Goal: Information Seeking & Learning: Learn about a topic

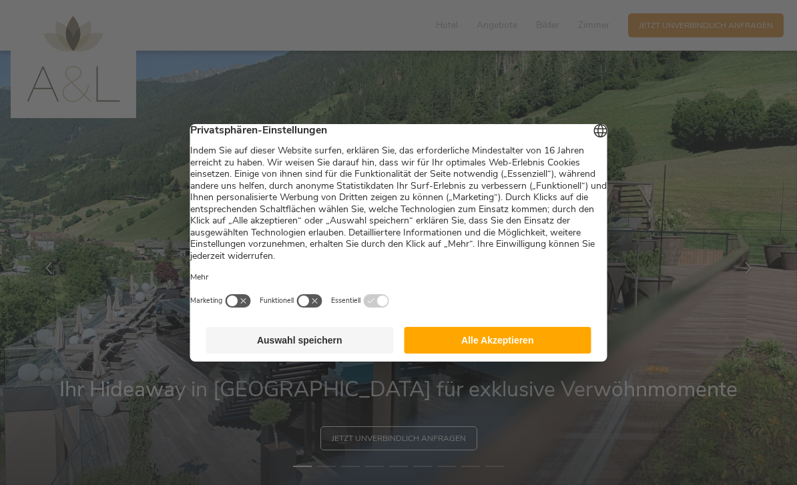
click at [488, 354] on button "Alle Akzeptieren" at bounding box center [498, 340] width 188 height 27
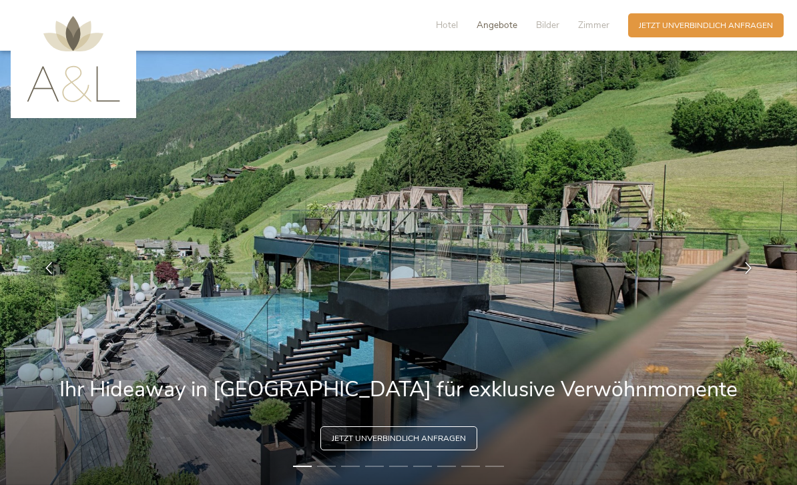
click at [506, 29] on span "Angebote" at bounding box center [497, 25] width 41 height 13
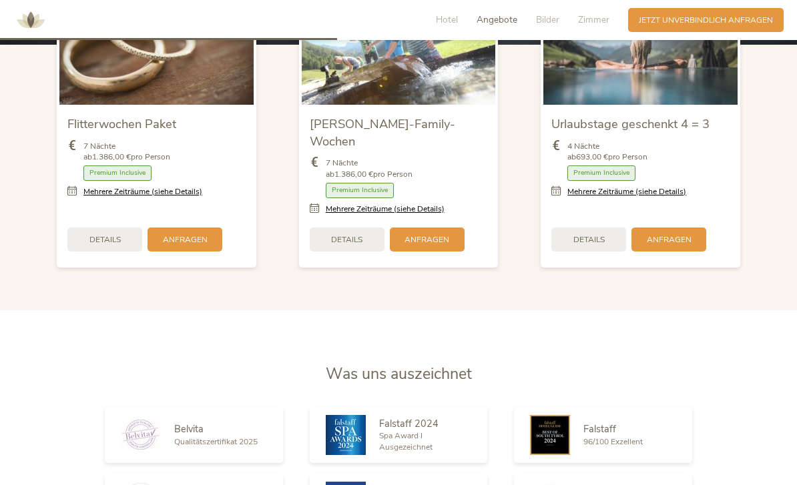
scroll to position [1406, 0]
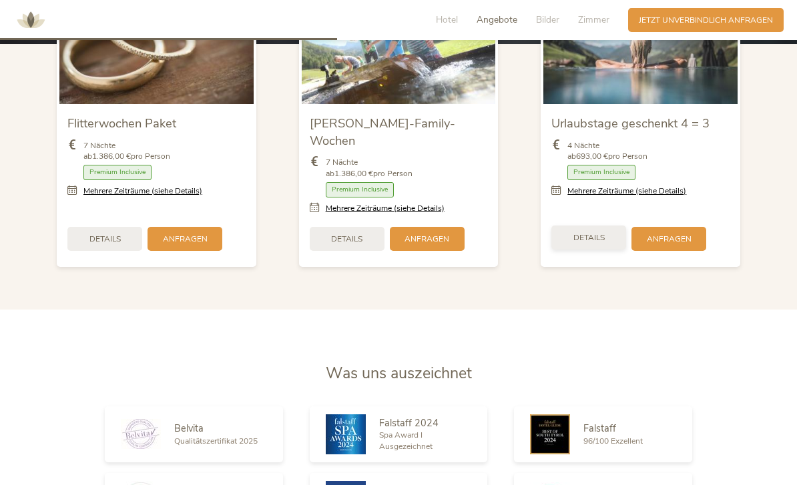
click at [603, 250] on div "Details" at bounding box center [589, 238] width 75 height 24
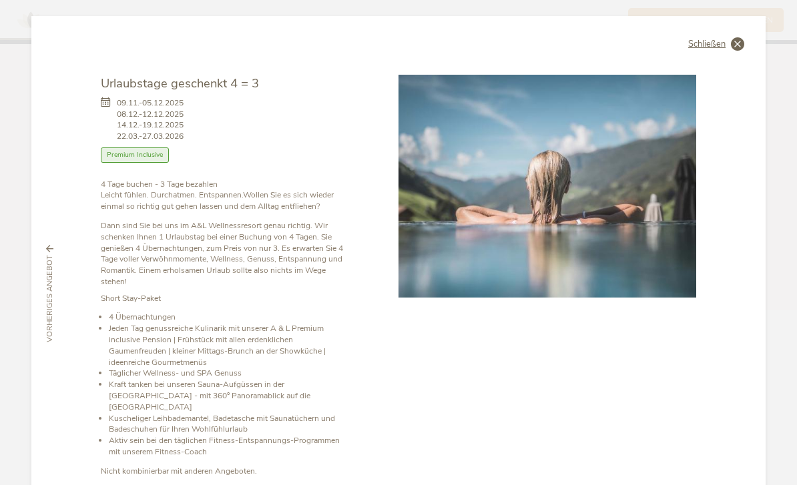
click at [708, 45] on span "Schließen" at bounding box center [706, 44] width 37 height 9
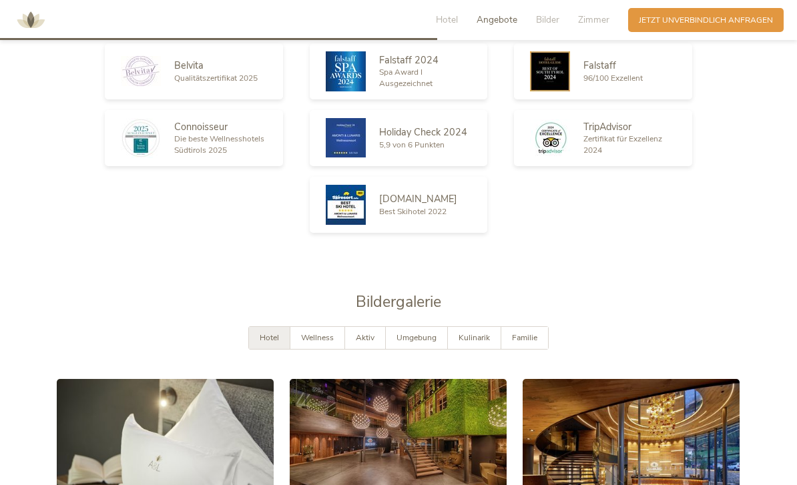
scroll to position [1751, 0]
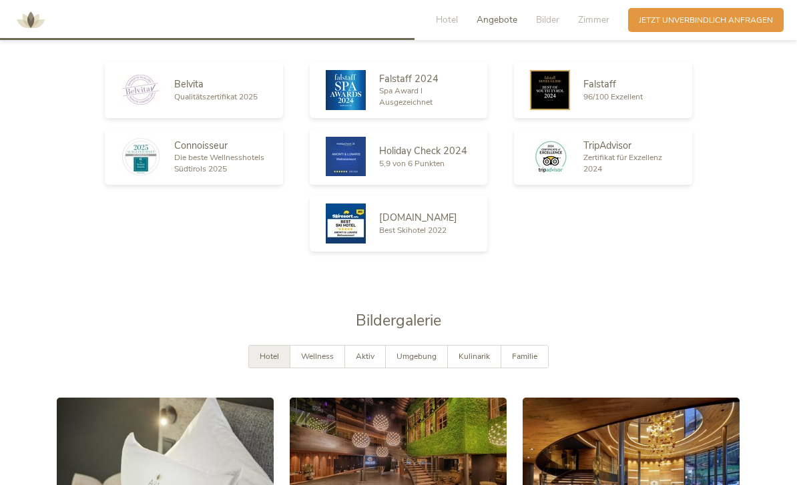
click at [559, 40] on h2 "Was uns auszeichnet" at bounding box center [399, 29] width 684 height 21
click at [551, 35] on div "Hotel Angebote Bilder Zimmer Anfragen Jetzt unverbindlich anfragen" at bounding box center [398, 20] width 797 height 40
click at [553, 22] on span "Bilder" at bounding box center [547, 19] width 23 height 13
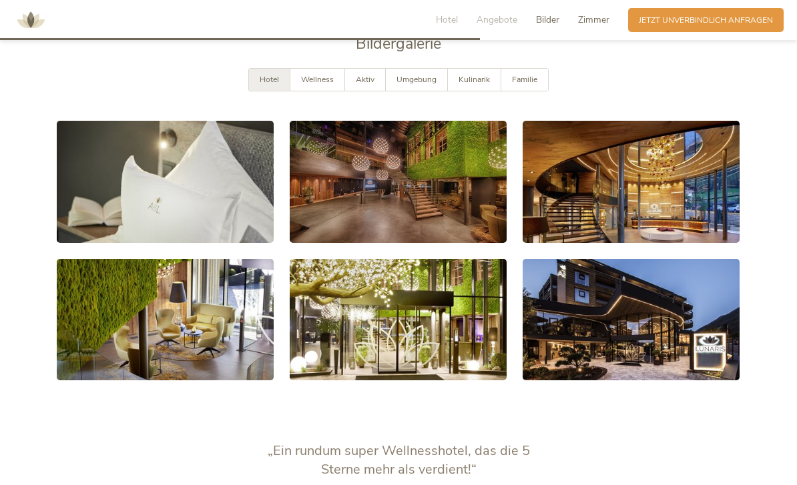
click at [600, 21] on span "Zimmer" at bounding box center [593, 19] width 31 height 13
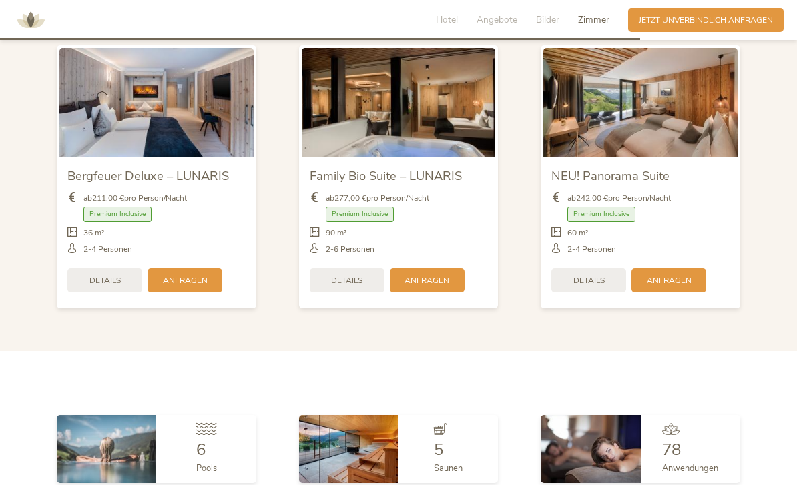
scroll to position [2661, 0]
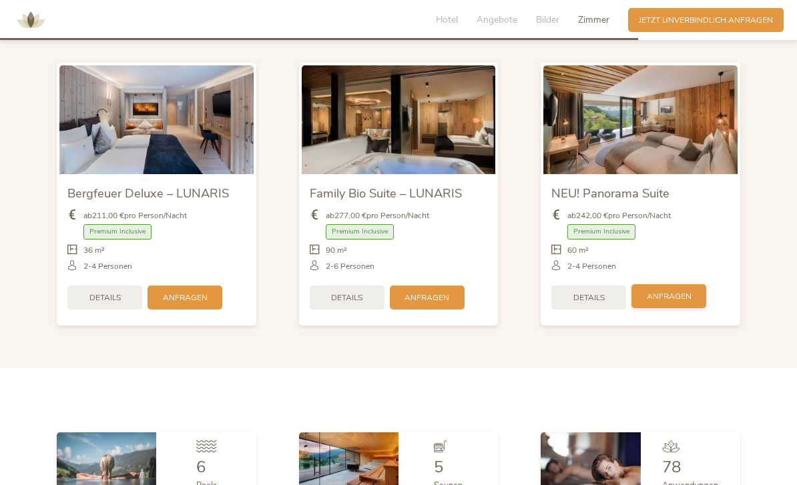
click at [644, 305] on div "Anfragen" at bounding box center [669, 296] width 75 height 24
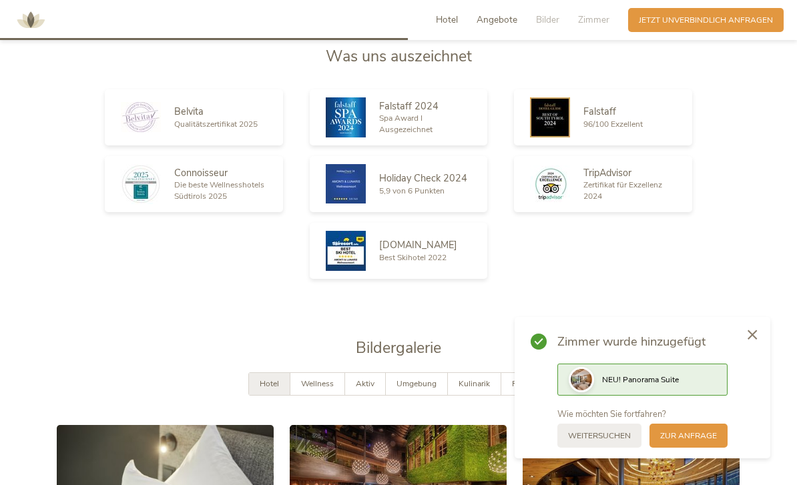
click at [449, 26] on span "Hotel" at bounding box center [447, 19] width 22 height 13
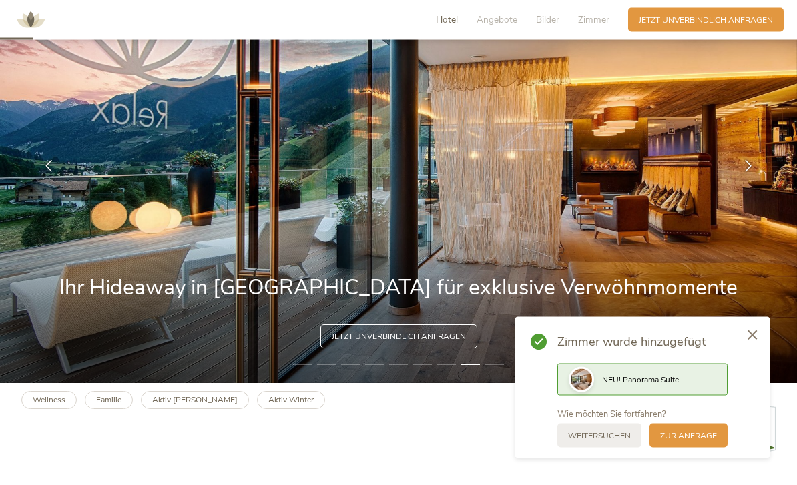
scroll to position [143, 0]
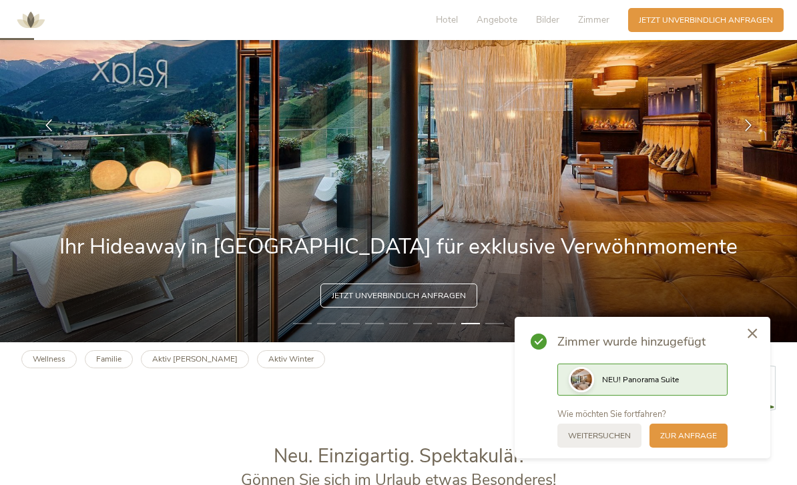
click at [750, 353] on div at bounding box center [752, 334] width 36 height 37
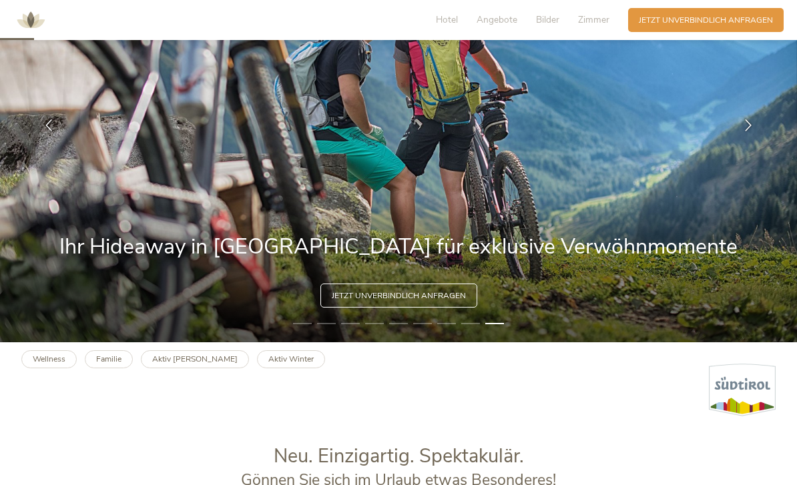
click at [304, 329] on li "1" at bounding box center [302, 323] width 19 height 11
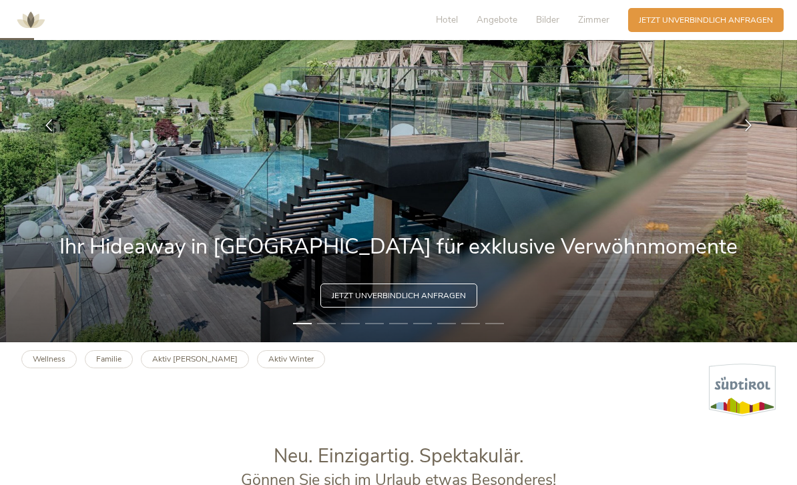
click at [328, 329] on li "2" at bounding box center [326, 323] width 19 height 11
click at [333, 329] on li "2" at bounding box center [326, 323] width 19 height 11
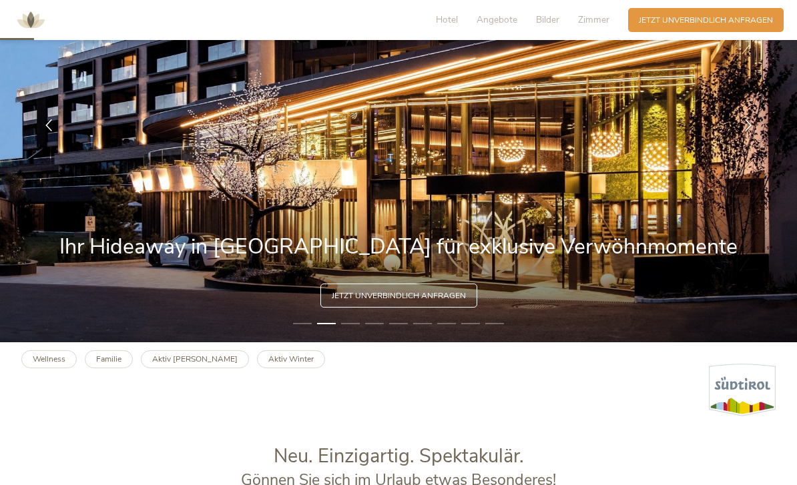
click at [355, 329] on li "3" at bounding box center [350, 323] width 19 height 11
click at [357, 329] on li "3" at bounding box center [350, 323] width 19 height 11
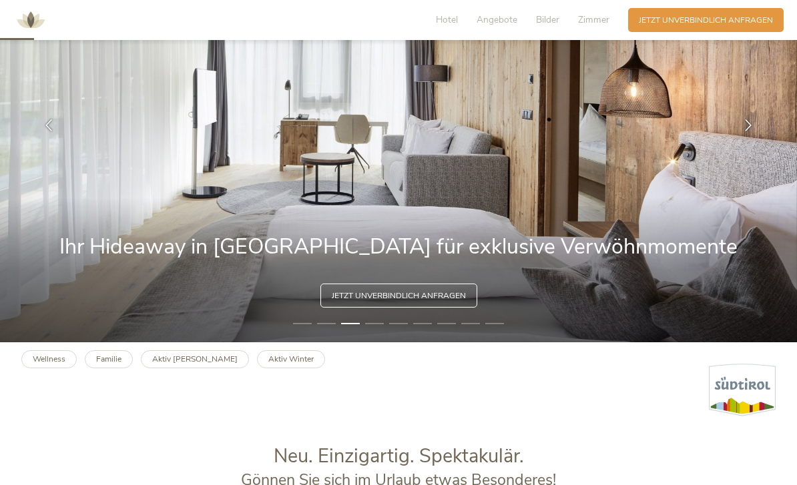
click at [389, 343] on img at bounding box center [398, 125] width 797 height 435
click at [381, 329] on li "4" at bounding box center [374, 323] width 19 height 11
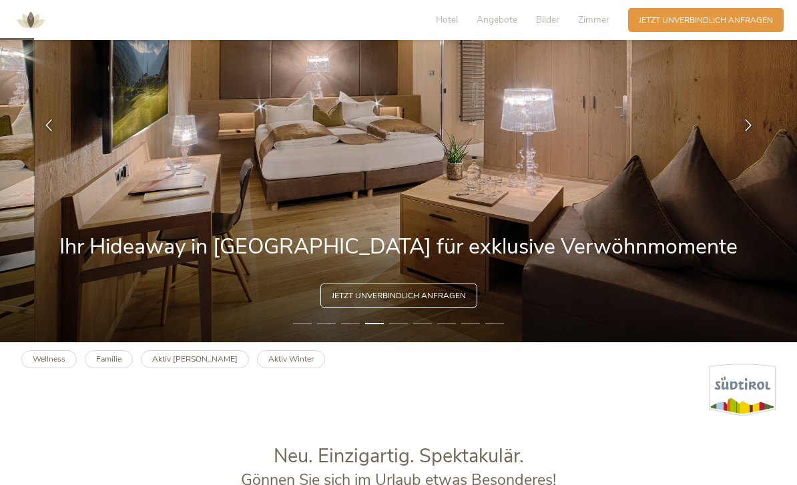
click at [407, 343] on img at bounding box center [398, 125] width 797 height 435
click at [408, 343] on img at bounding box center [398, 125] width 797 height 435
click at [407, 329] on li "5" at bounding box center [398, 323] width 19 height 11
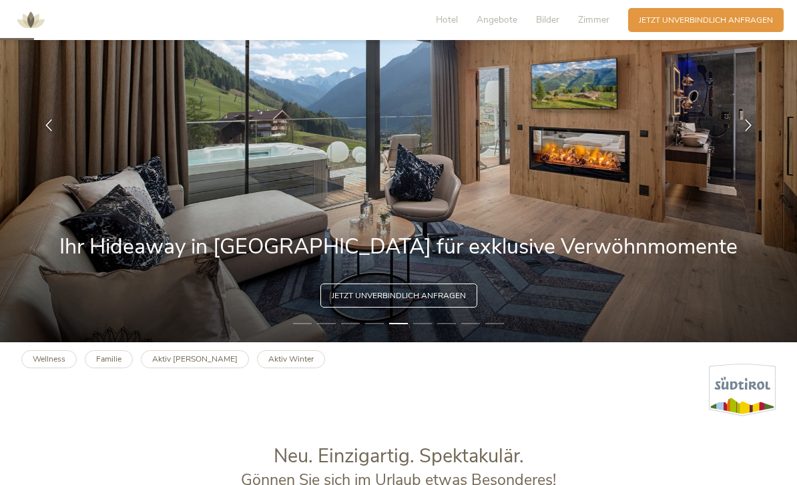
click at [437, 343] on img at bounding box center [398, 125] width 797 height 435
click at [440, 329] on li "7" at bounding box center [446, 323] width 19 height 11
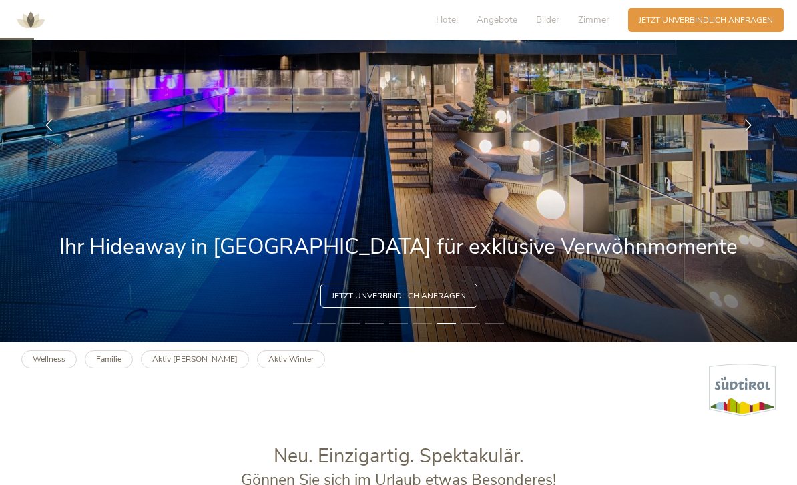
click at [475, 329] on li "8" at bounding box center [470, 323] width 19 height 11
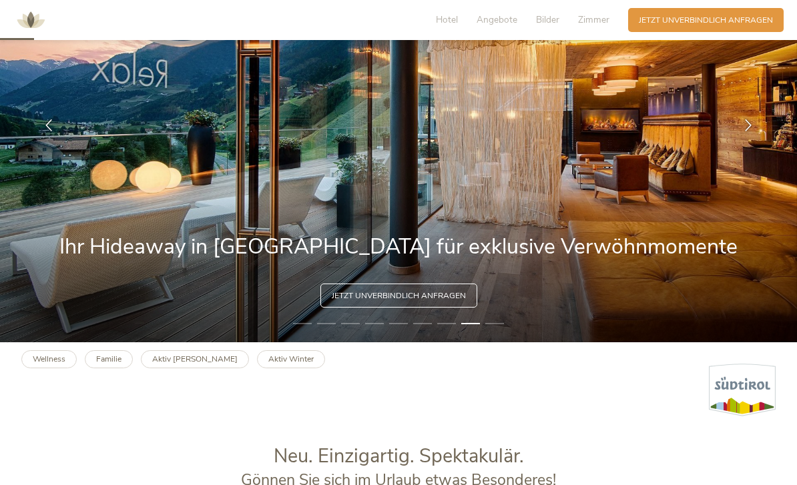
click at [492, 343] on img at bounding box center [398, 125] width 797 height 435
click at [503, 343] on img at bounding box center [398, 125] width 797 height 435
click at [495, 343] on img at bounding box center [398, 125] width 797 height 435
click at [496, 343] on img at bounding box center [398, 125] width 797 height 435
click at [497, 343] on img at bounding box center [398, 125] width 797 height 435
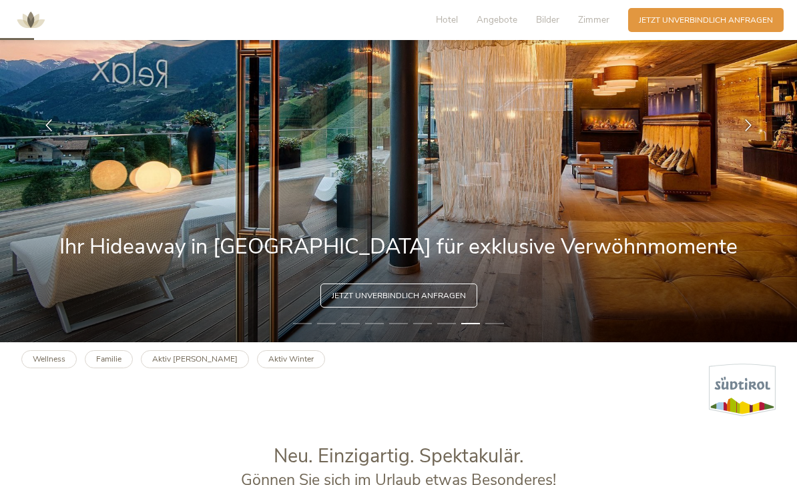
click at [492, 329] on li "9" at bounding box center [494, 323] width 19 height 11
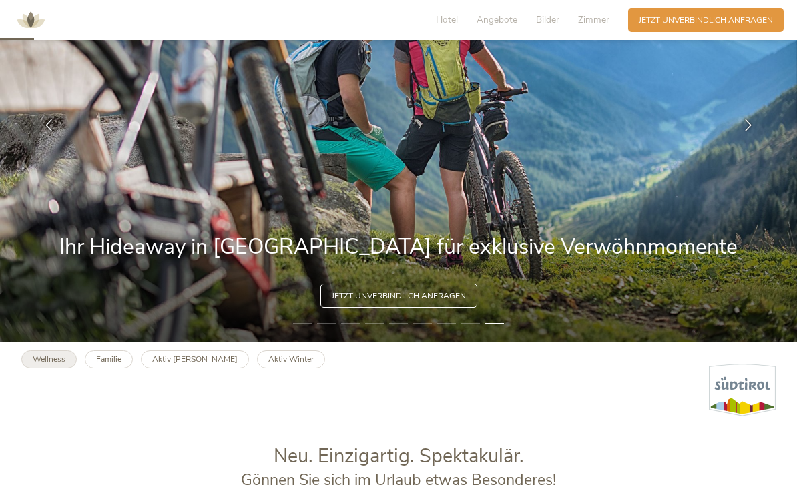
click at [48, 365] on b "Wellness" at bounding box center [49, 359] width 33 height 11
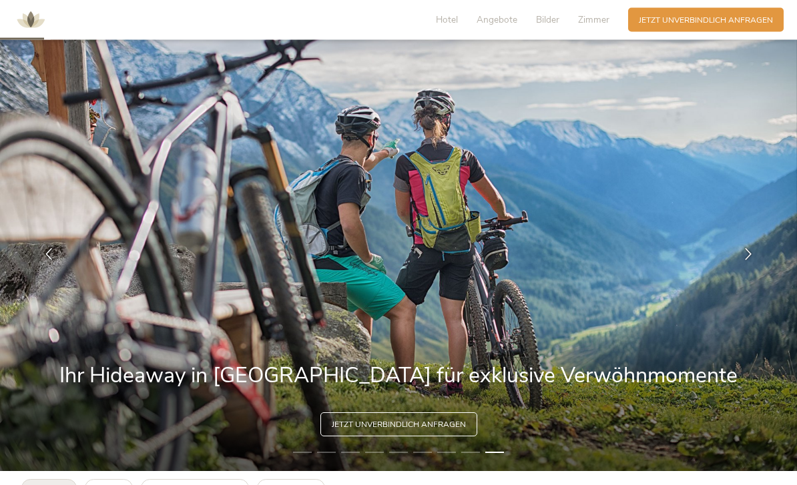
scroll to position [0, 0]
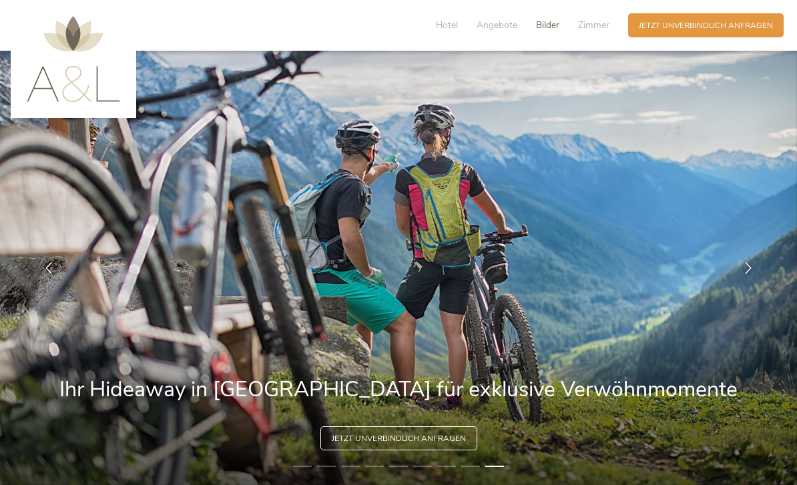
click at [552, 30] on span "Bilder" at bounding box center [547, 25] width 23 height 13
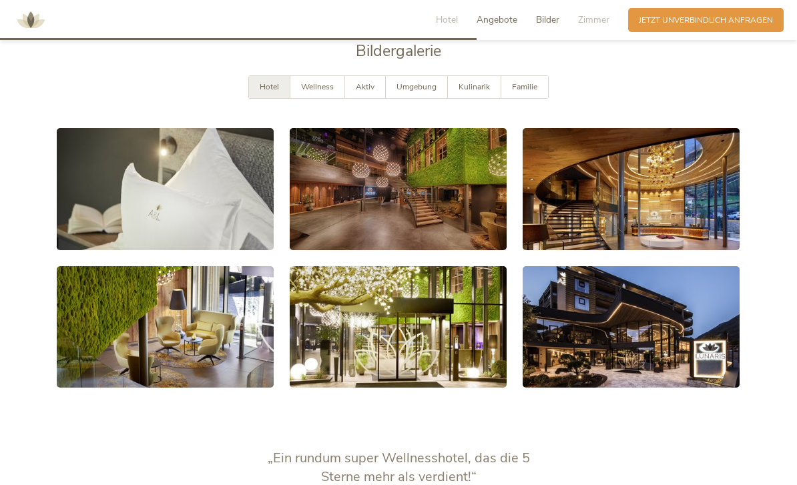
scroll to position [2028, 0]
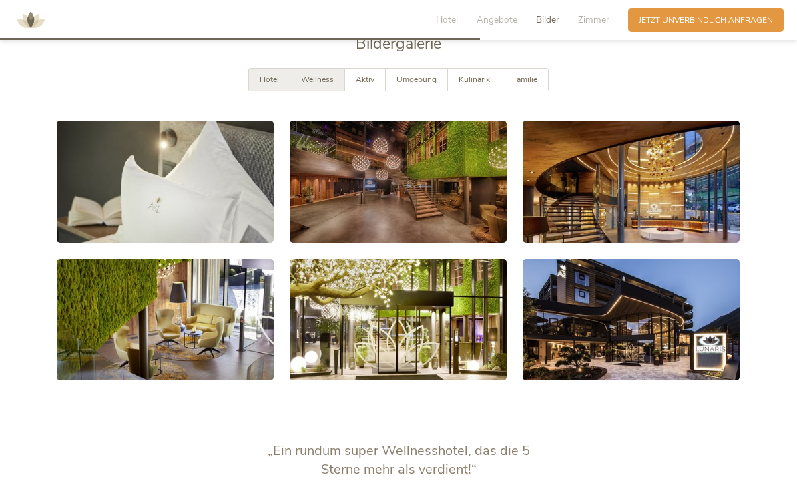
click at [319, 85] on span "Wellness" at bounding box center [317, 79] width 33 height 11
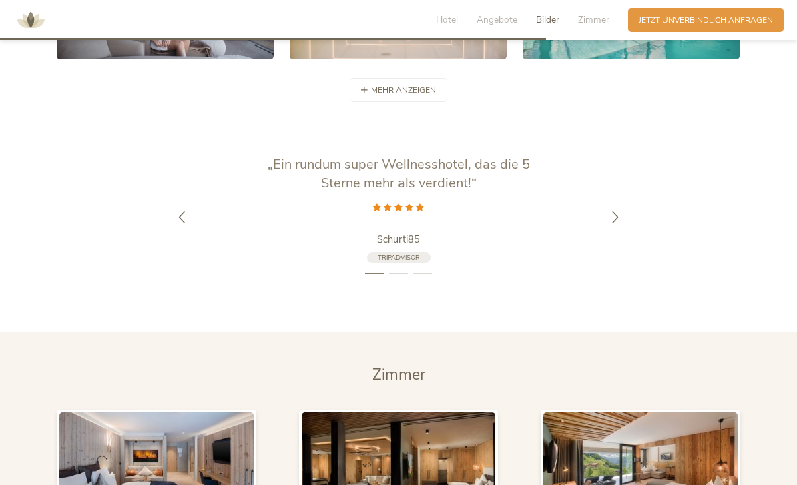
scroll to position [2330, 0]
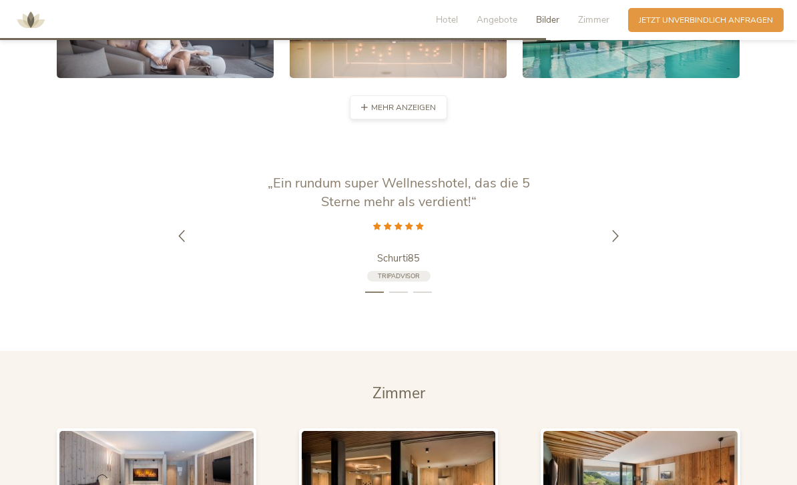
click at [433, 114] on span "mehr anzeigen" at bounding box center [403, 107] width 65 height 11
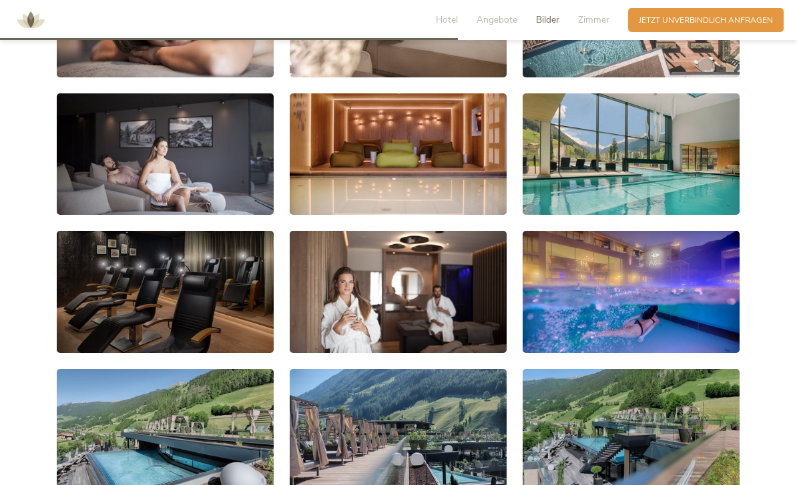
scroll to position [2176, 0]
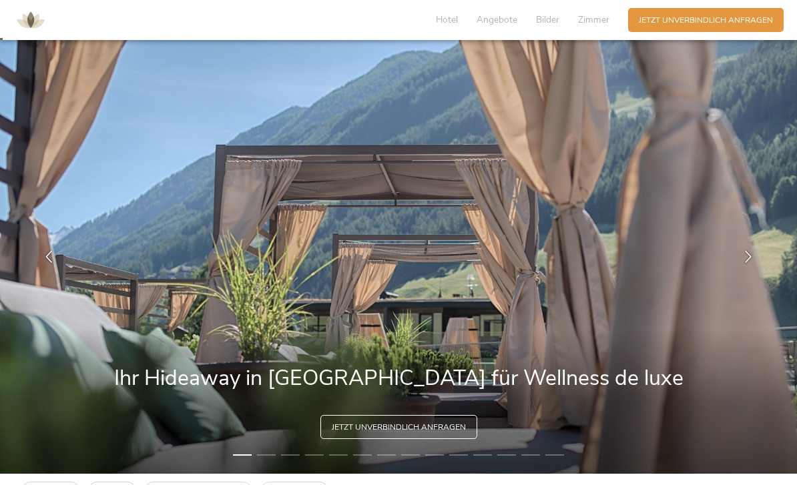
scroll to position [5, 0]
